Goal: Transaction & Acquisition: Subscribe to service/newsletter

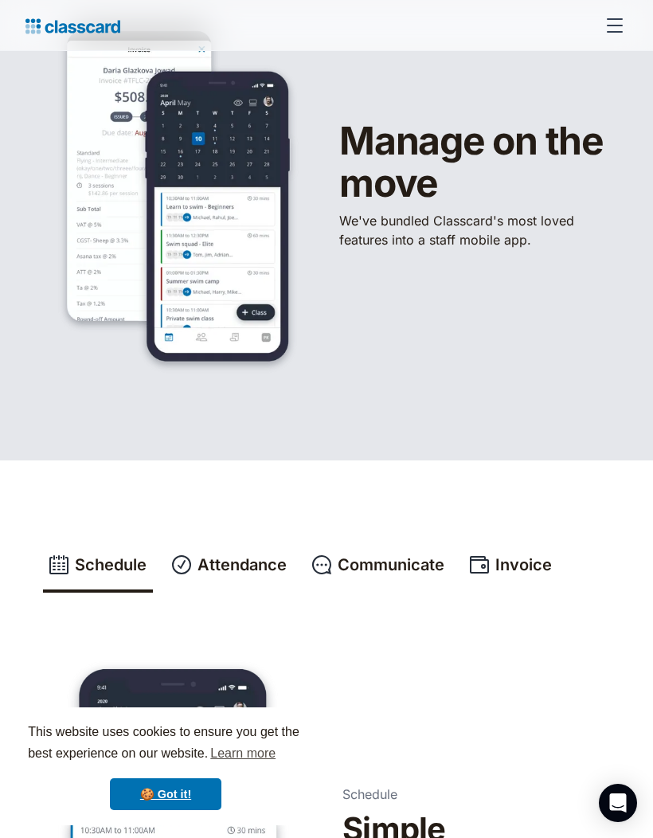
scroll to position [166, 0]
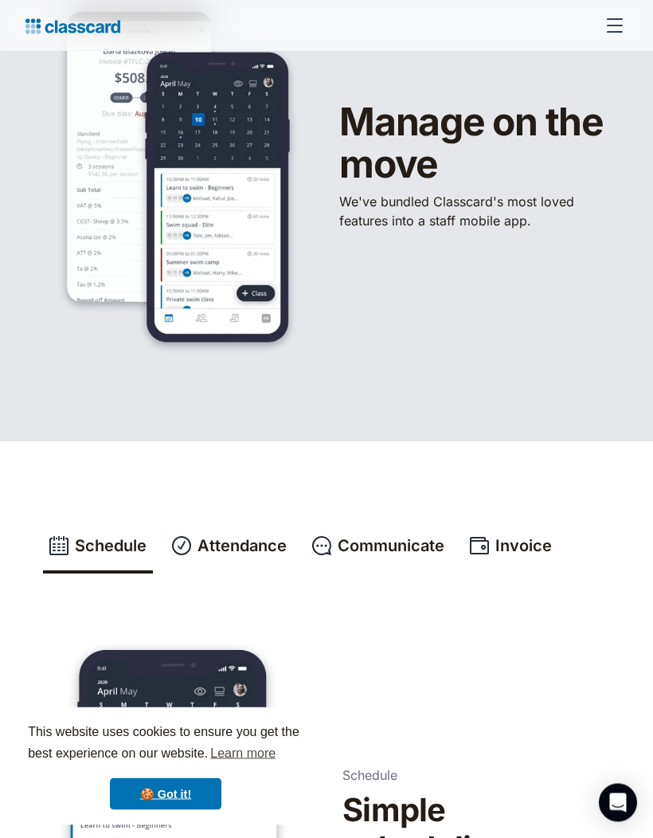
scroll to position [123, 0]
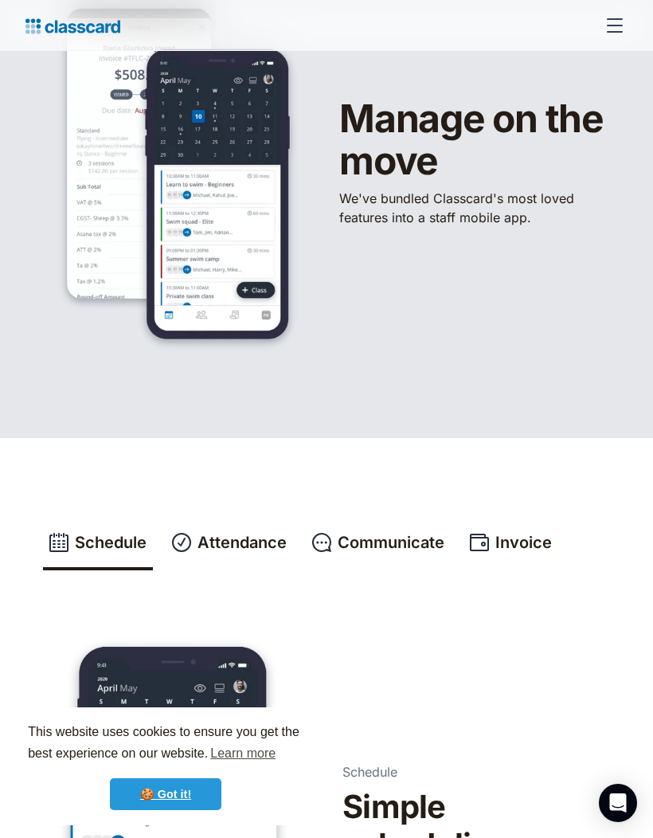
click at [183, 810] on link "🍪 Got it!" at bounding box center [166, 794] width 112 height 32
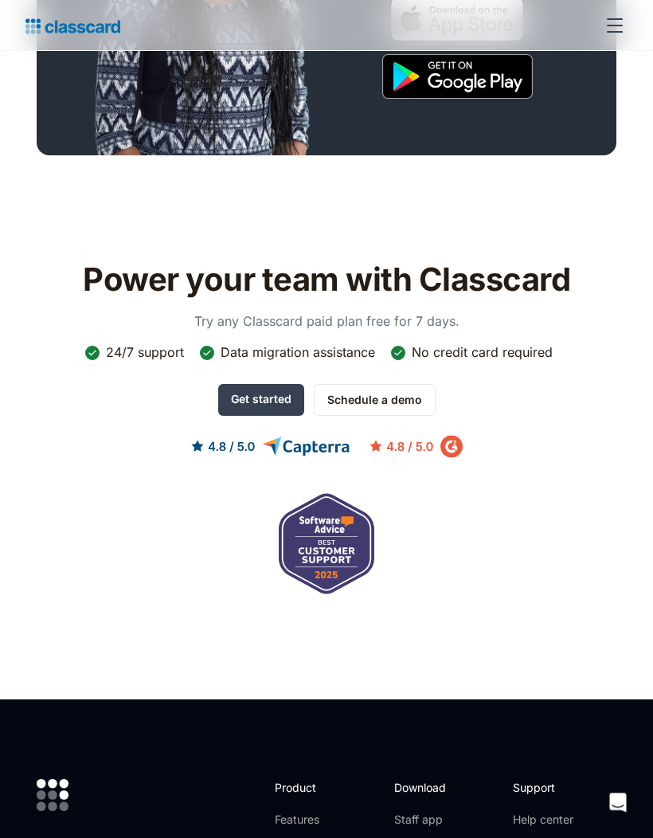
scroll to position [1463, 0]
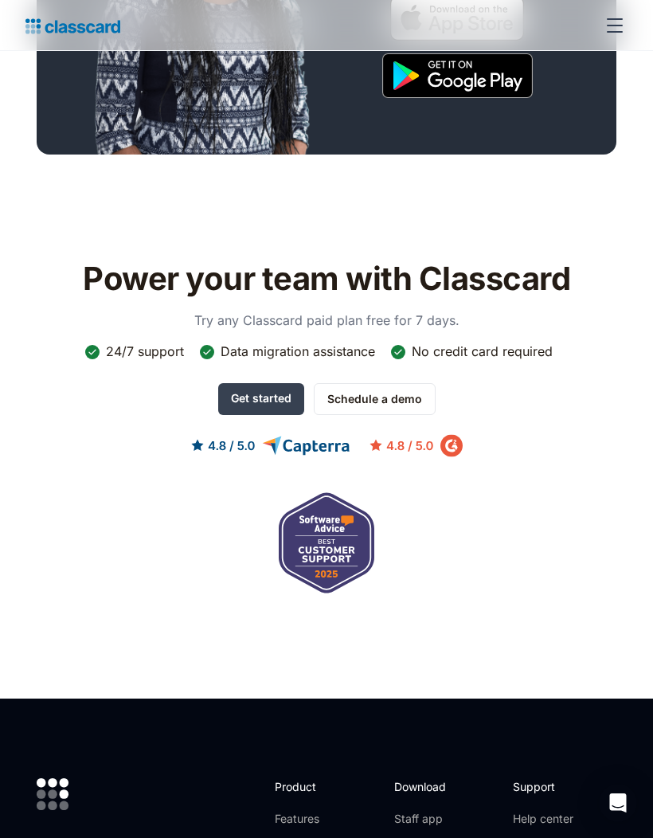
click at [281, 403] on link "Get started" at bounding box center [261, 399] width 86 height 32
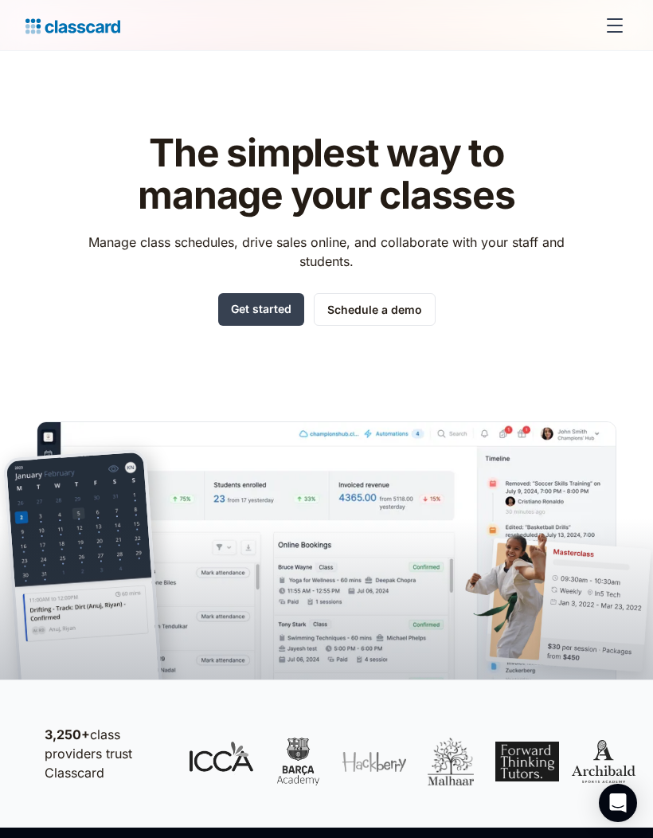
click at [277, 308] on link "Get started" at bounding box center [261, 309] width 86 height 33
